Goal: Transaction & Acquisition: Book appointment/travel/reservation

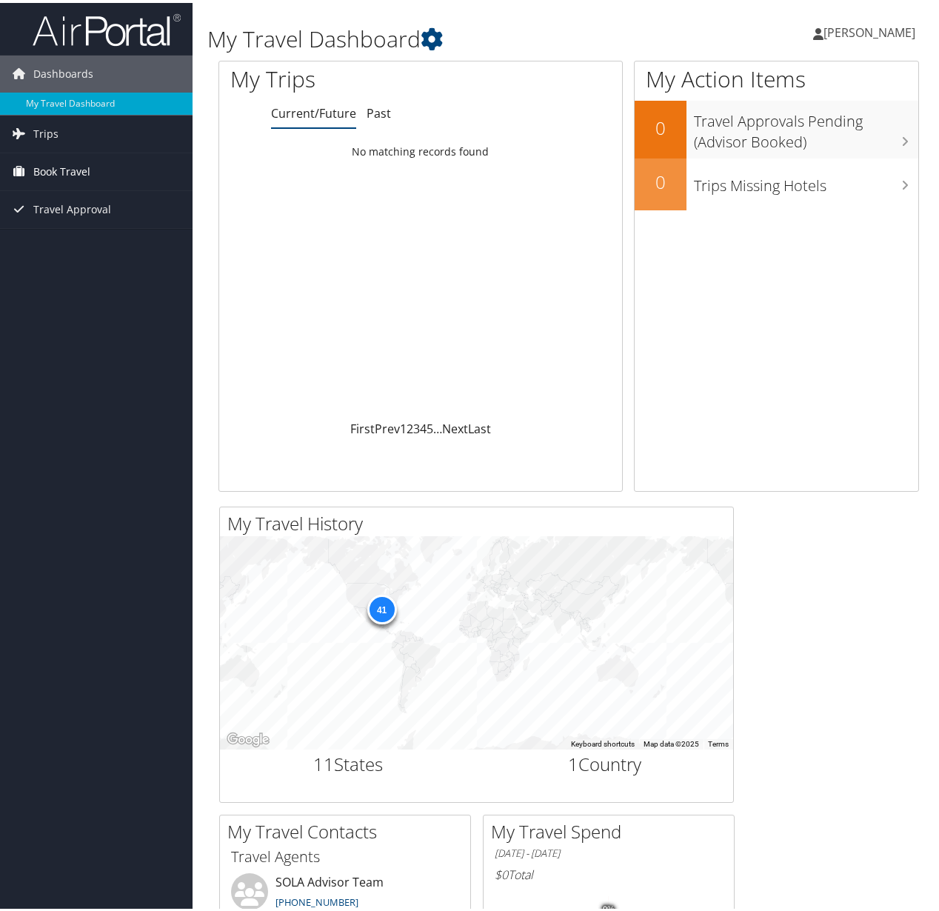
click at [70, 172] on span "Book Travel" at bounding box center [61, 168] width 57 height 37
click at [54, 133] on span "Trips" at bounding box center [45, 131] width 25 height 37
click at [67, 106] on link "My Travel Dashboard" at bounding box center [96, 101] width 192 height 22
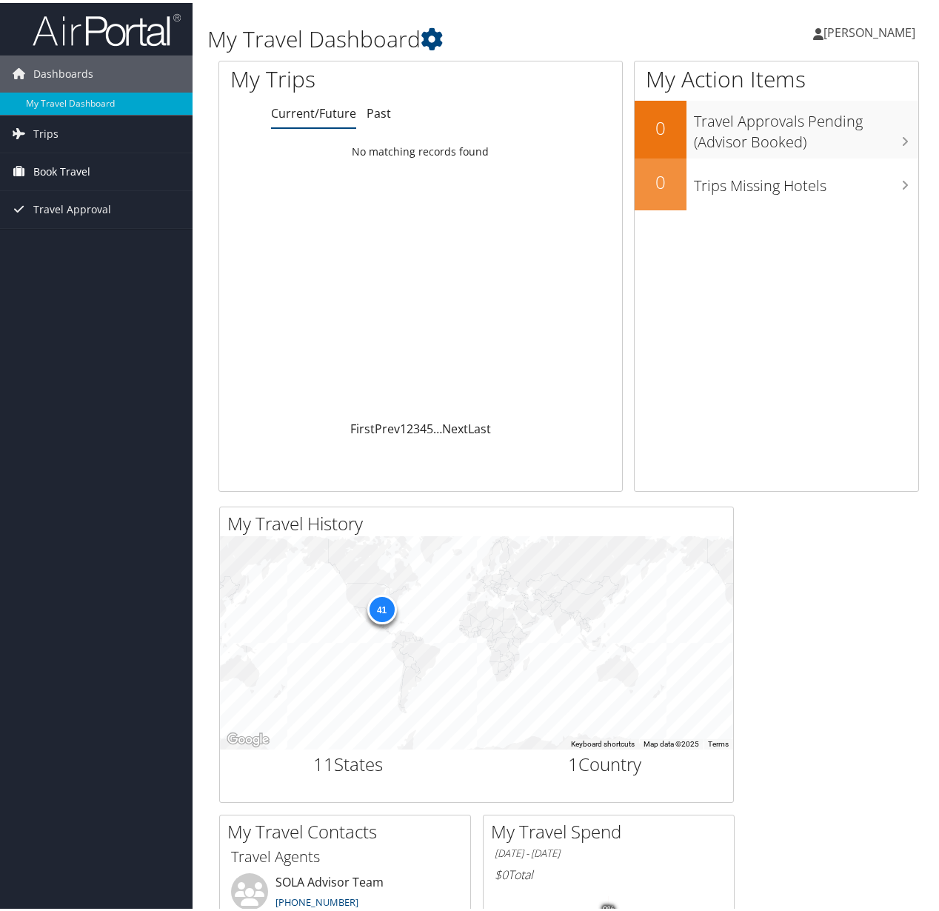
click at [64, 171] on span "Book Travel" at bounding box center [61, 168] width 57 height 37
click at [67, 221] on link "Book/Manage Online Trips" at bounding box center [96, 220] width 192 height 22
